Goal: Transaction & Acquisition: Purchase product/service

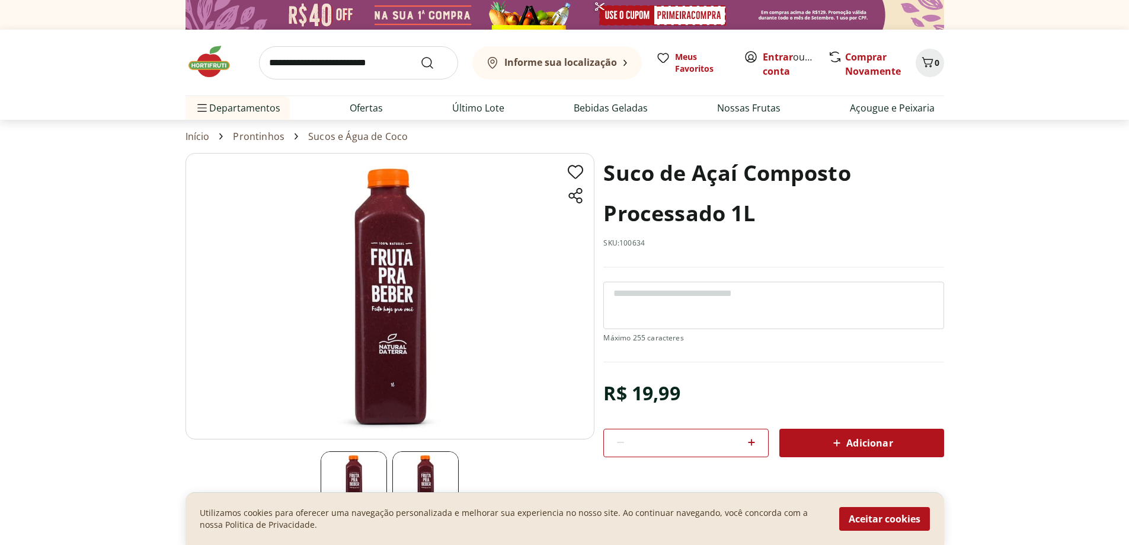
click at [756, 443] on icon at bounding box center [752, 442] width 14 height 14
type input "*"
click at [567, 63] on b "Informe sua localização" at bounding box center [560, 62] width 113 height 13
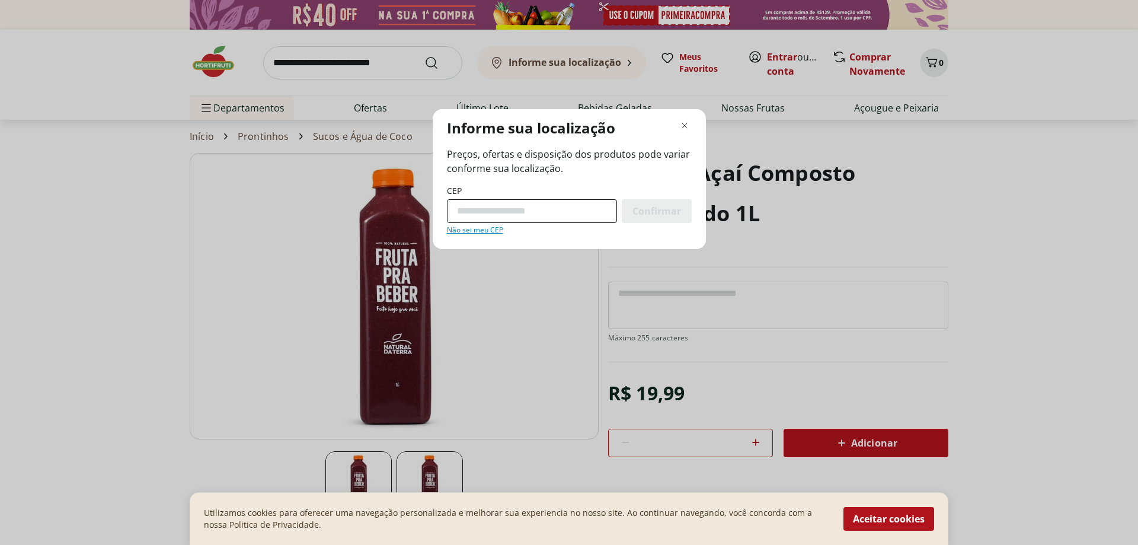
click at [523, 218] on input "CEP" at bounding box center [532, 211] width 170 height 24
type input "*********"
click at [666, 203] on div "Confirmar" at bounding box center [657, 211] width 70 height 24
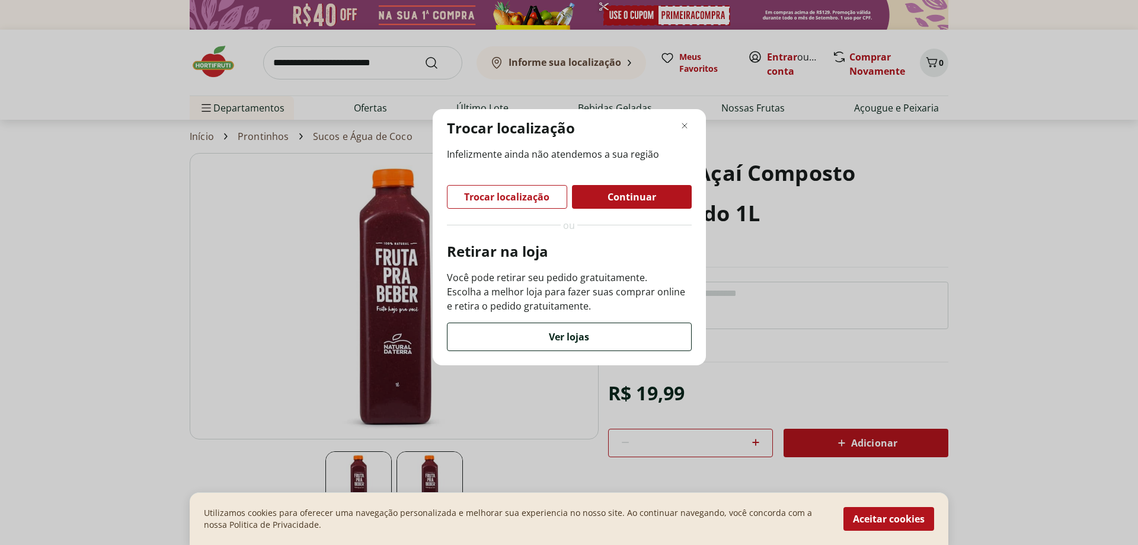
click at [562, 332] on span "Ver lojas" at bounding box center [569, 336] width 40 height 9
